Goal: Task Accomplishment & Management: Manage account settings

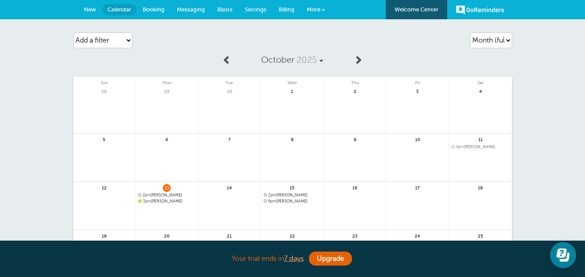
click at [294, 202] on span "6pm [PERSON_NAME]" at bounding box center [292, 201] width 57 height 5
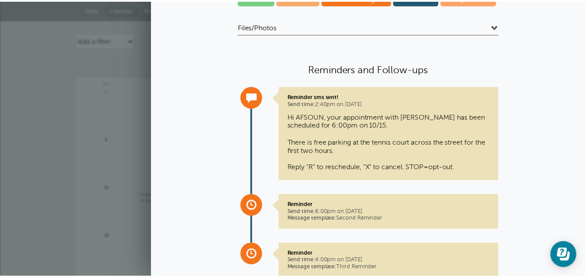
scroll to position [75, 0]
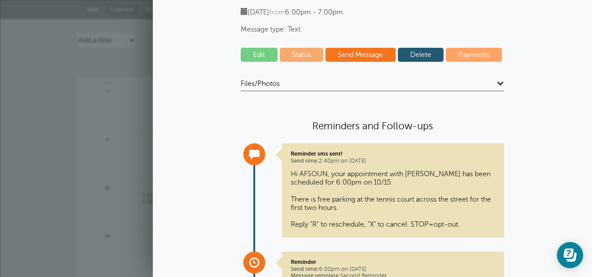
click at [79, 201] on link at bounding box center [107, 211] width 62 height 38
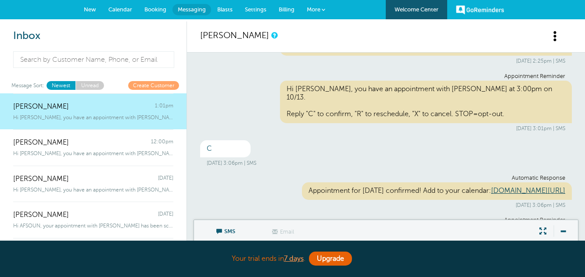
scroll to position [88, 0]
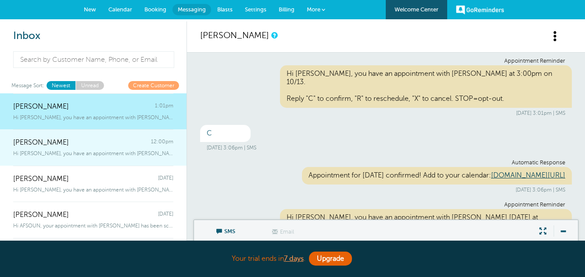
click at [140, 146] on div "CHARLINE BLAKE 12:00pm" at bounding box center [93, 138] width 160 height 18
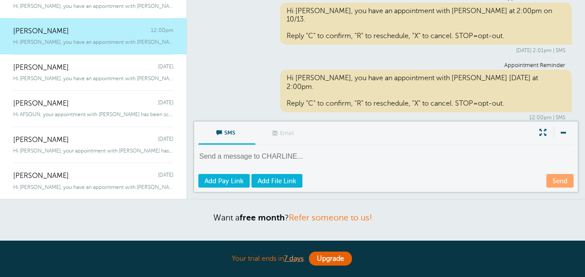
scroll to position [132, 0]
